Goal: Task Accomplishment & Management: Use online tool/utility

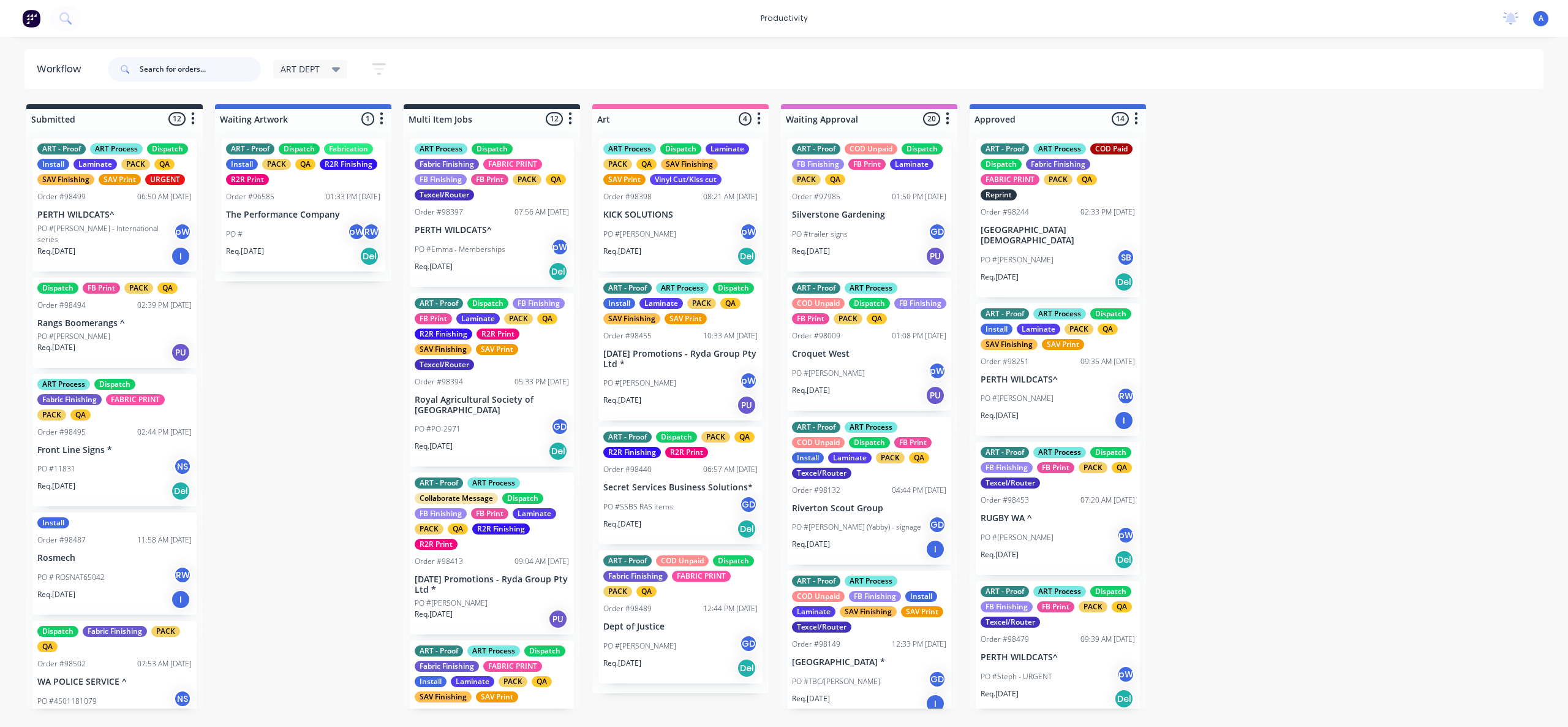
click at [176, 65] on input "text" at bounding box center [200, 69] width 121 height 25
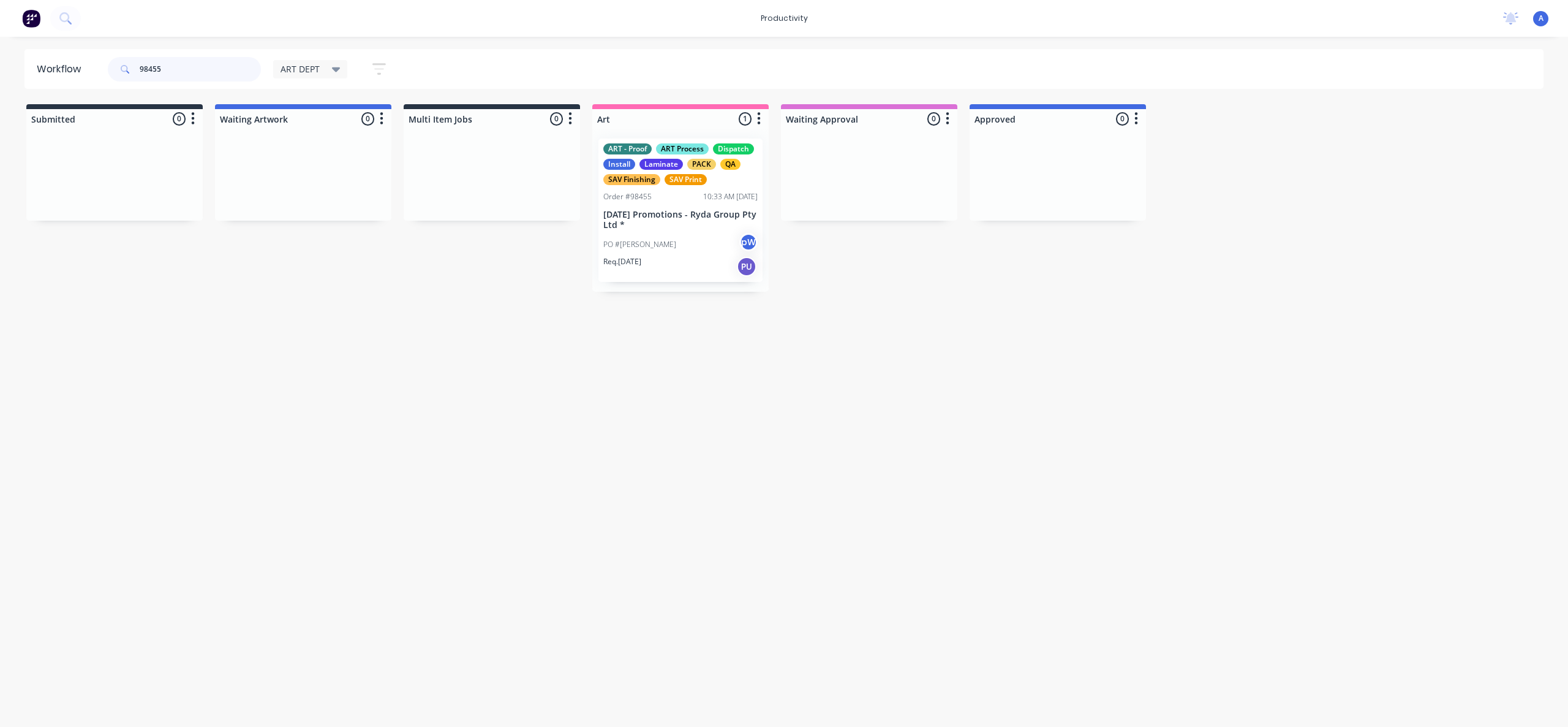
type input "98455"
click at [661, 256] on div "Req. [DATE] PU" at bounding box center [680, 266] width 155 height 21
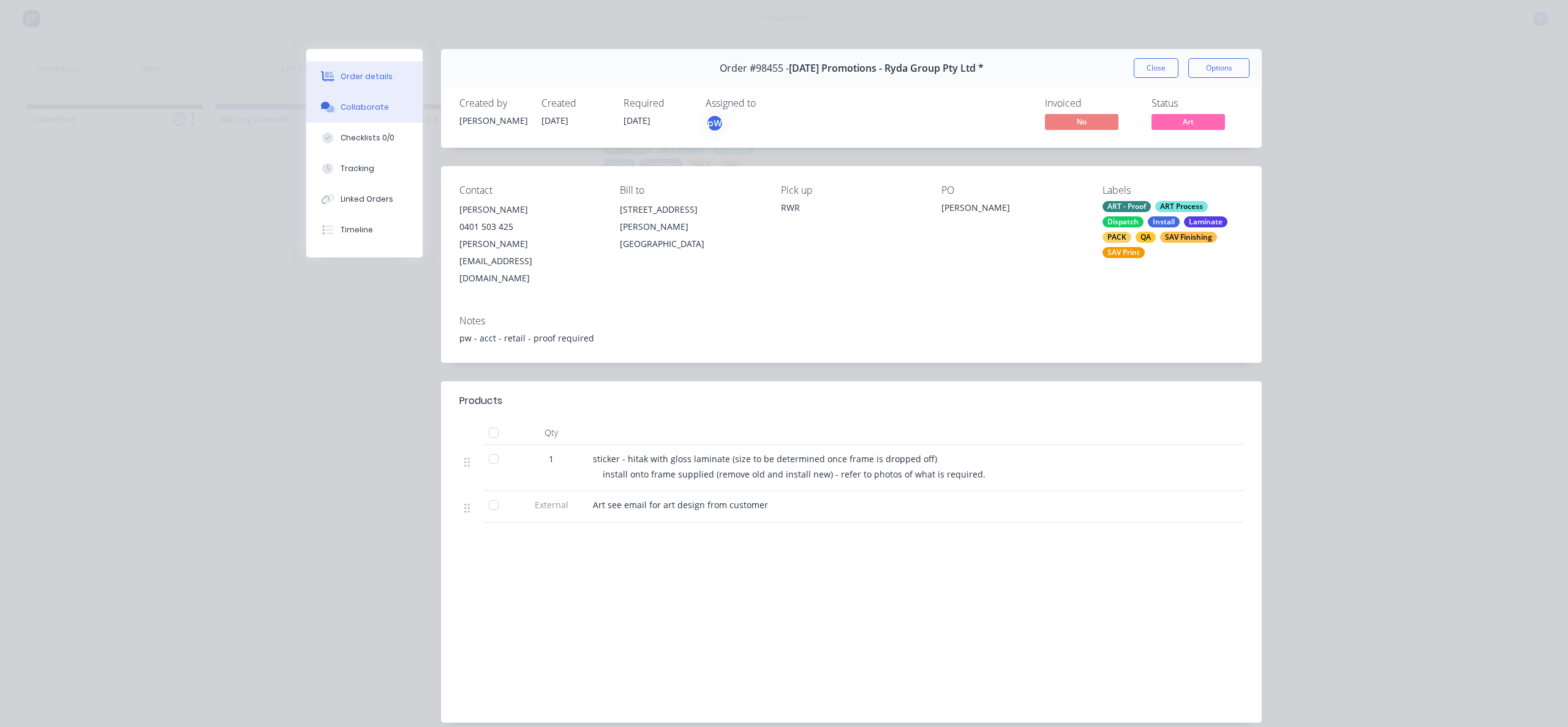
click at [341, 110] on div "Collaborate" at bounding box center [365, 107] width 48 height 11
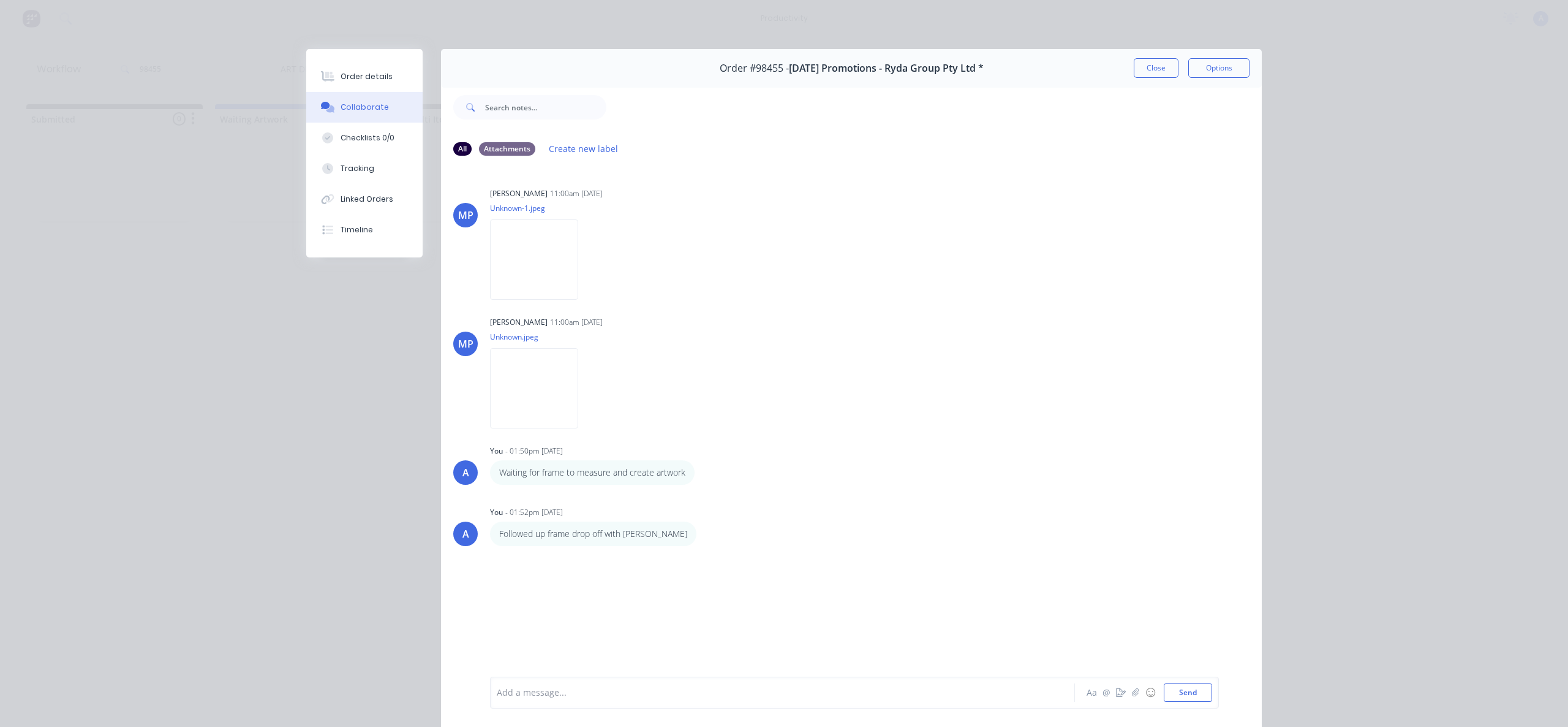
click at [657, 695] on div at bounding box center [765, 693] width 536 height 13
click at [336, 146] on button "Checklists 0/0" at bounding box center [365, 138] width 116 height 31
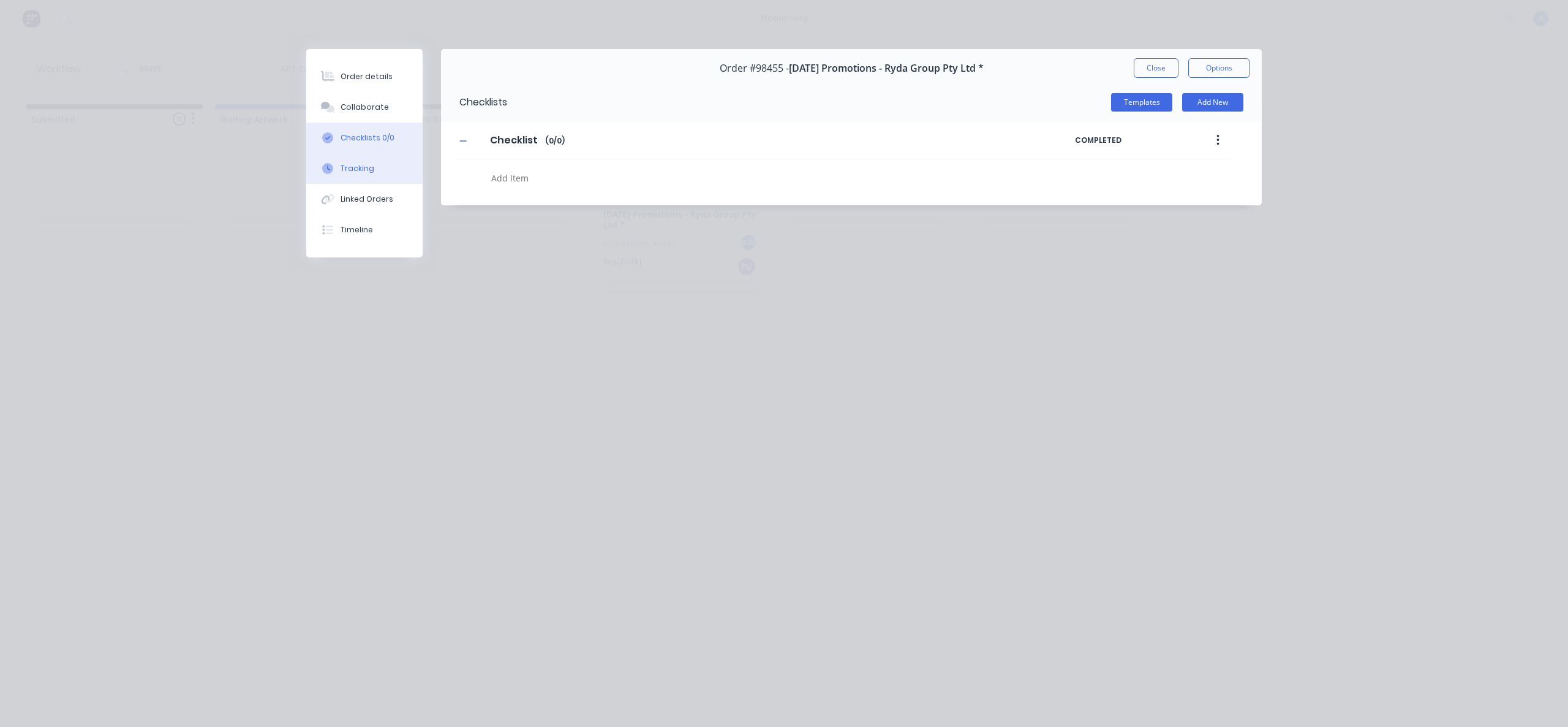
click at [343, 182] on button "Tracking" at bounding box center [365, 168] width 116 height 31
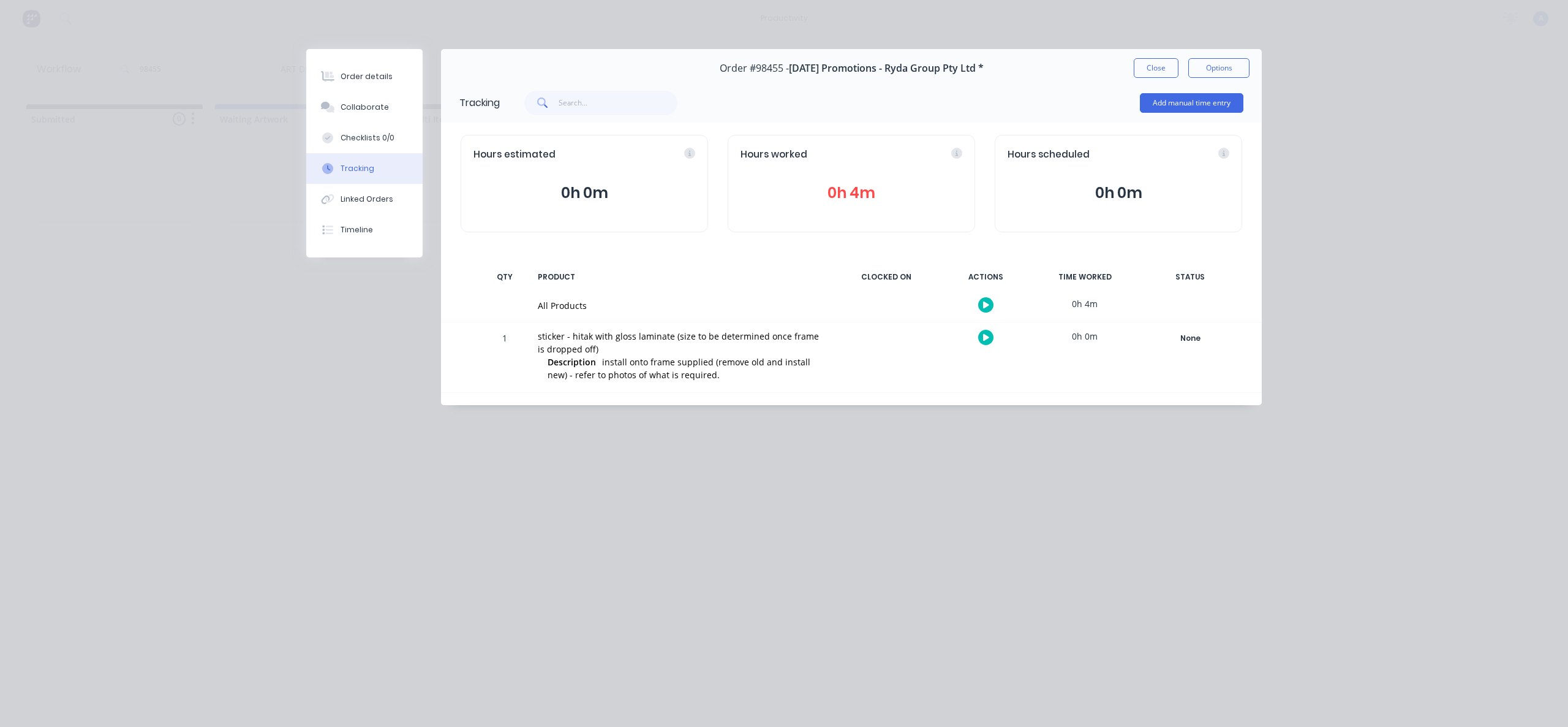
click at [984, 300] on button "button" at bounding box center [986, 305] width 16 height 16
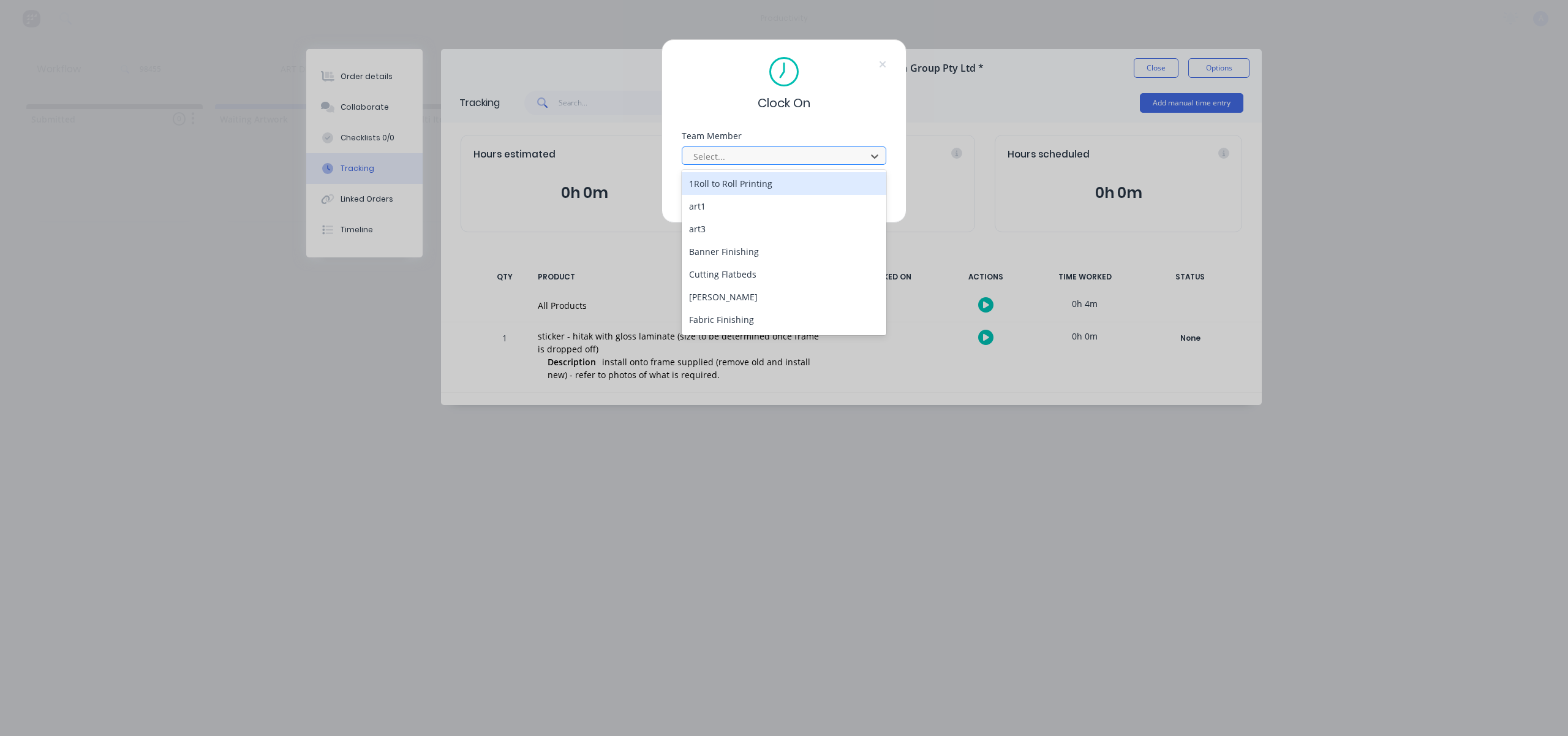
click at [826, 155] on div at bounding box center [775, 157] width 168 height 16
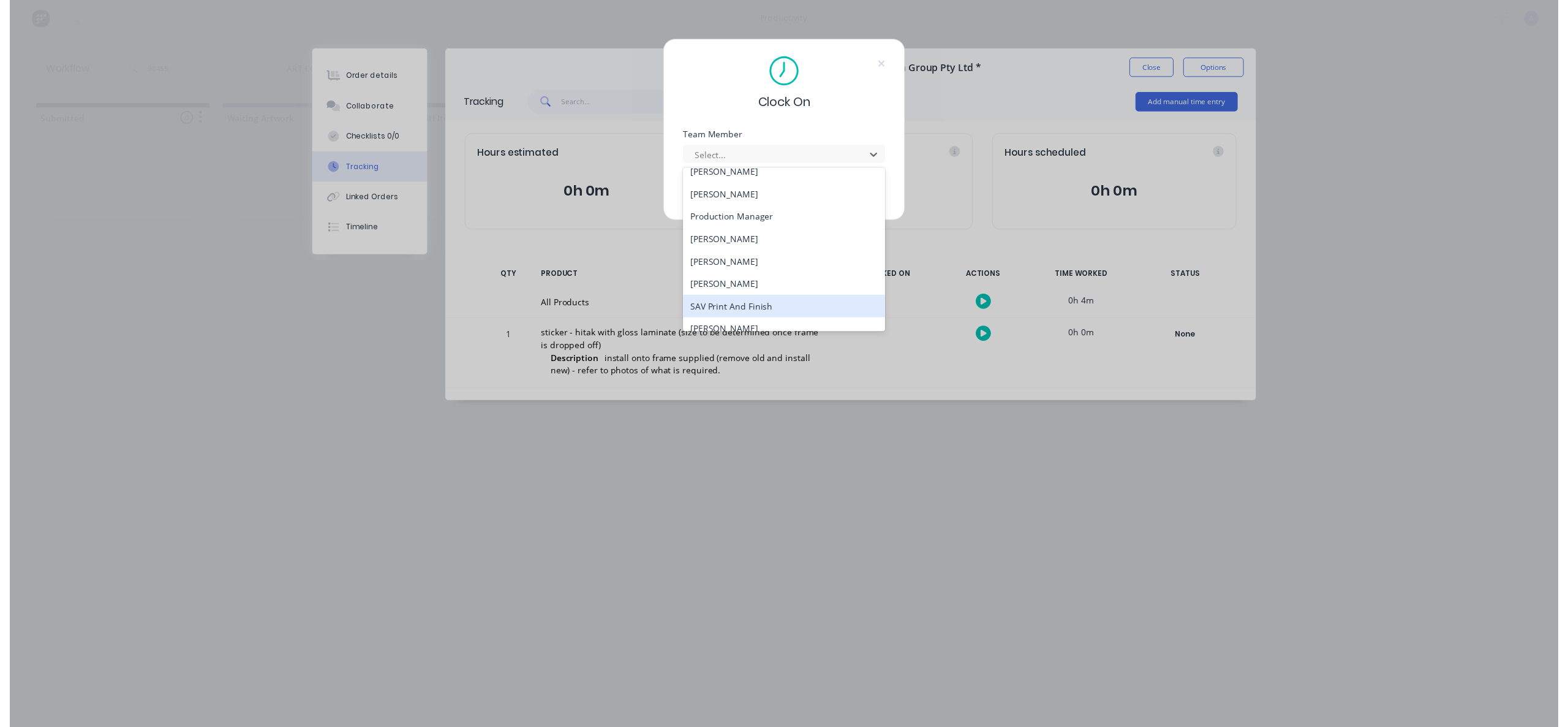
scroll to position [316, 0]
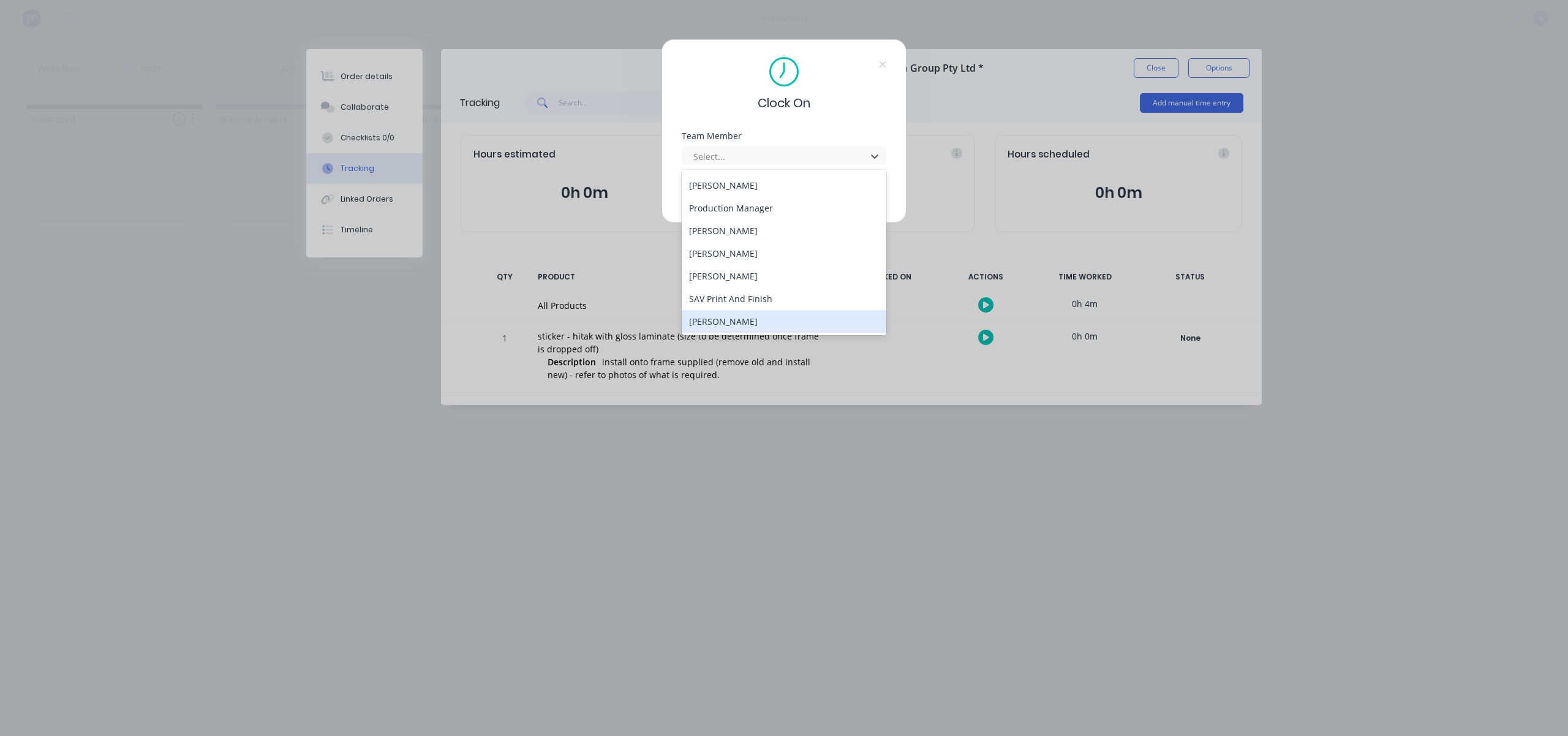
click at [732, 314] on div "[PERSON_NAME]" at bounding box center [784, 322] width 204 height 23
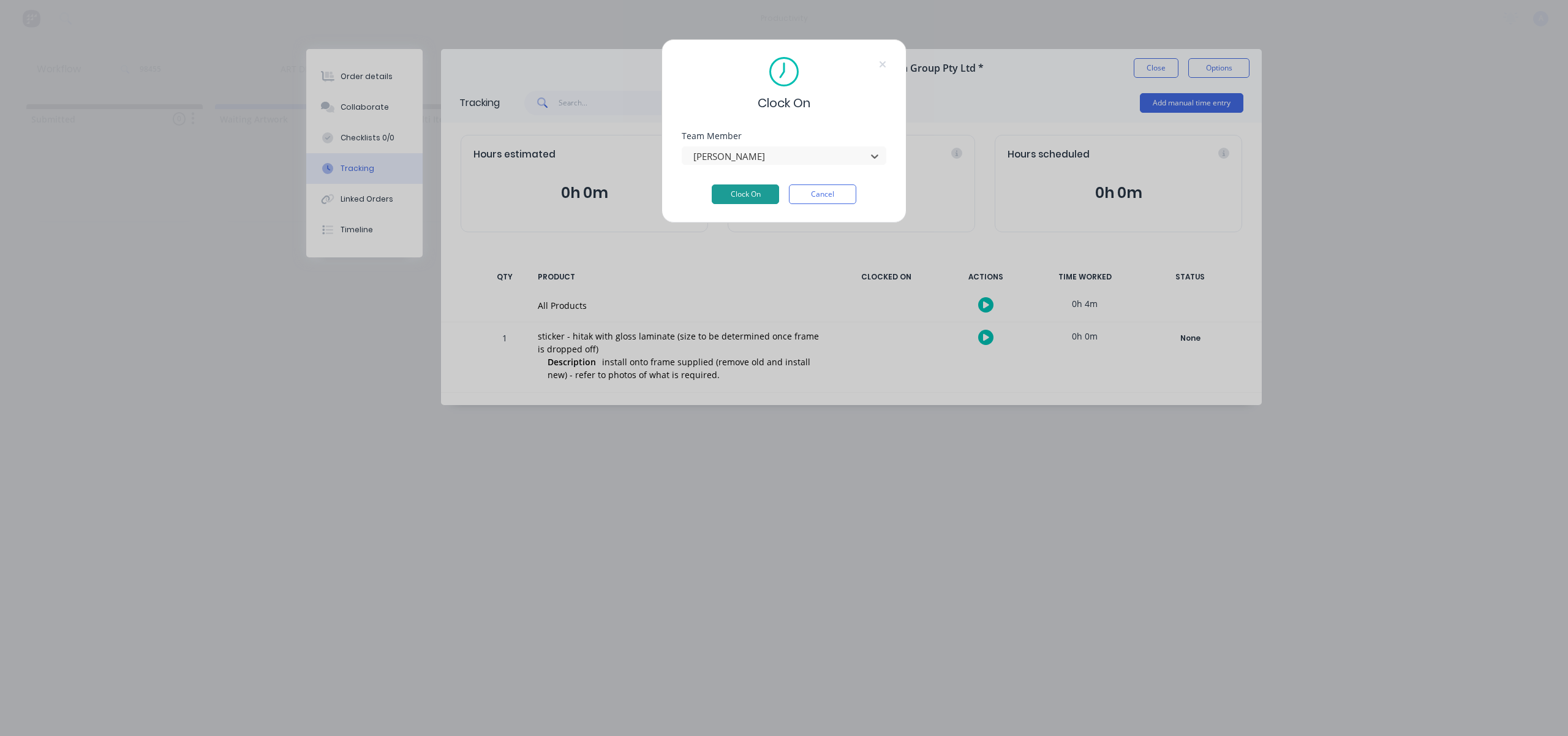
click at [749, 192] on button "Clock On" at bounding box center [745, 194] width 67 height 20
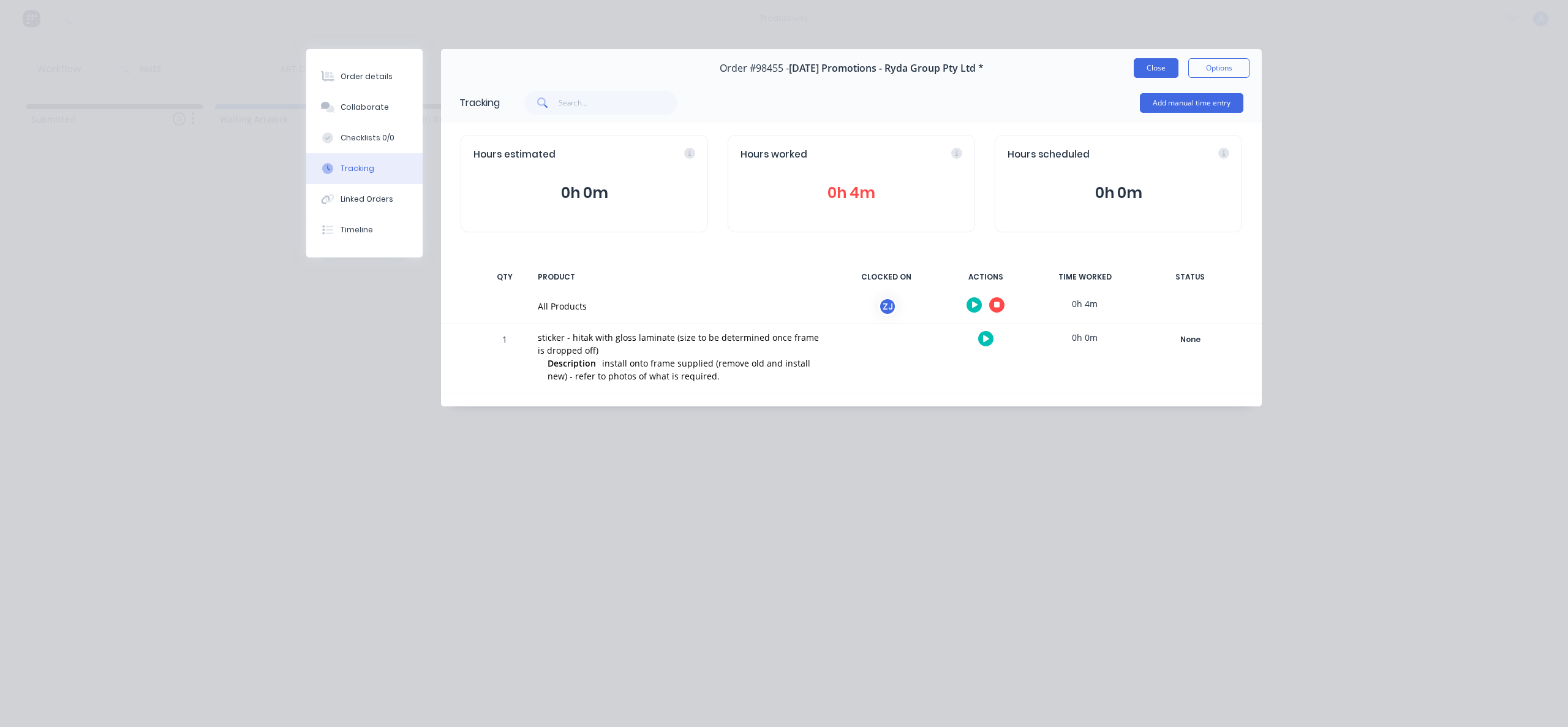
click at [1166, 67] on button "Close" at bounding box center [1156, 68] width 45 height 20
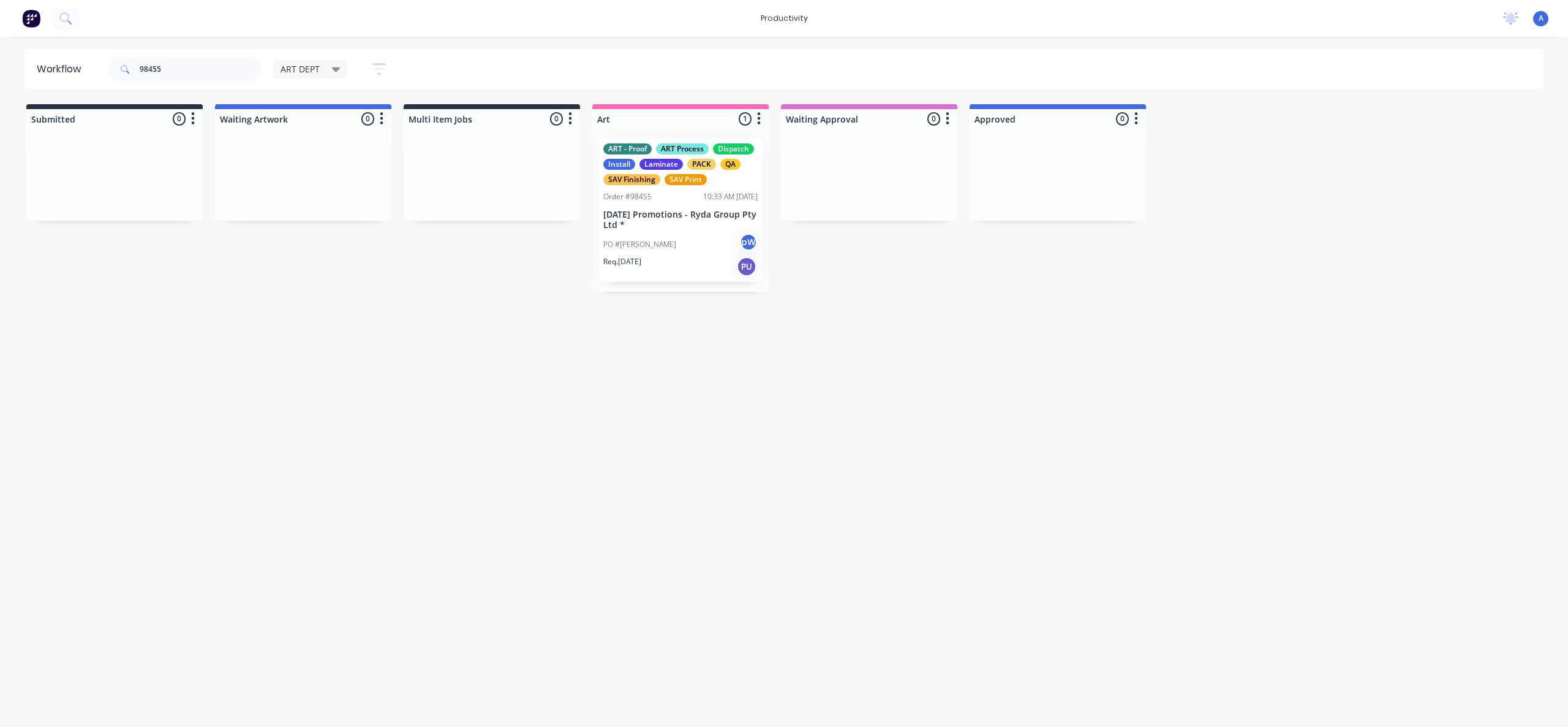
click at [868, 341] on div "Workflow 98455 ART DEPT Save new view None edit ART DEPT (Default) edit Banner …" at bounding box center [784, 376] width 1568 height 653
